Goal: Transaction & Acquisition: Purchase product/service

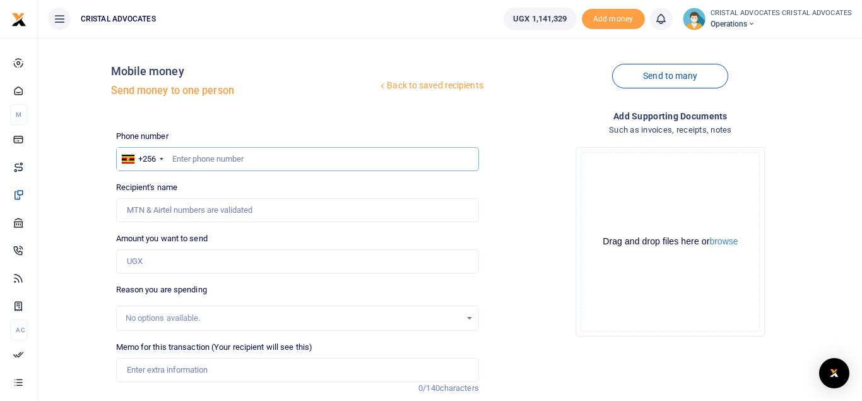
click at [212, 155] on input "text" at bounding box center [297, 159] width 363 height 24
type input "754165019"
click at [192, 257] on input "Amount you want to send" at bounding box center [297, 261] width 363 height 24
type input "[PERSON_NAME]"
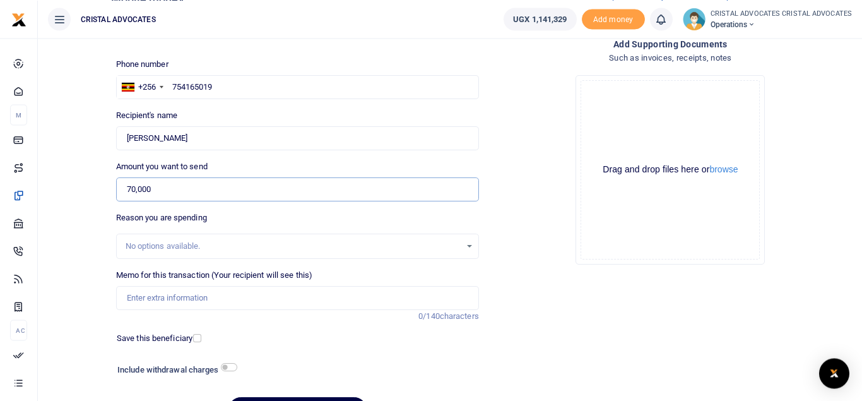
scroll to position [73, 0]
type input "70,000"
click at [232, 366] on input "checkbox" at bounding box center [229, 366] width 16 height 8
checkbox input "true"
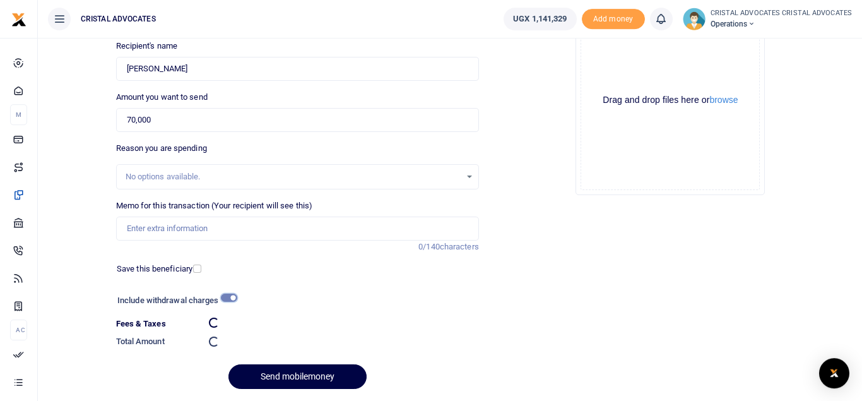
scroll to position [142, 0]
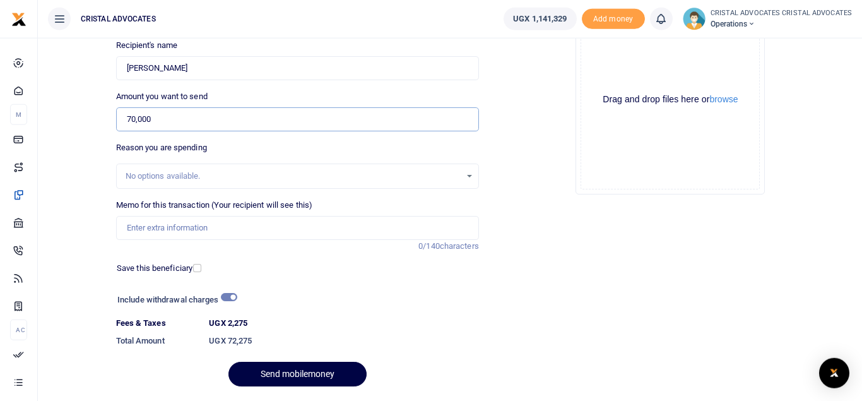
click at [128, 122] on input "70,000" at bounding box center [297, 119] width 363 height 24
type input "140,000"
click at [228, 296] on input "checkbox" at bounding box center [229, 297] width 16 height 8
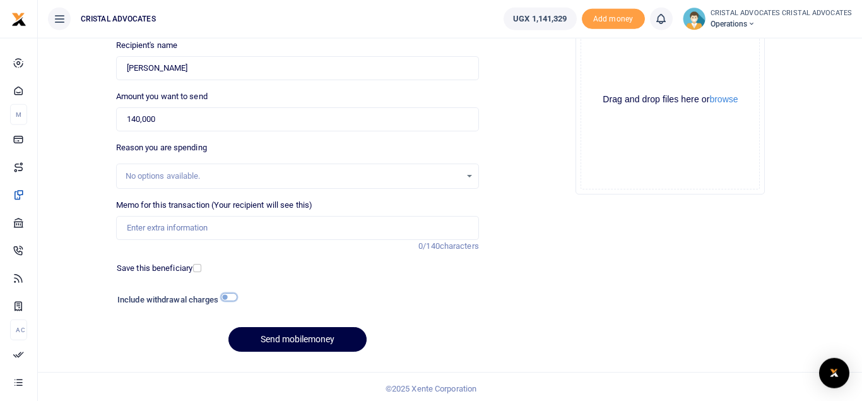
click at [228, 296] on input "checkbox" at bounding box center [229, 297] width 16 height 8
checkbox input "true"
